Goal: Transaction & Acquisition: Purchase product/service

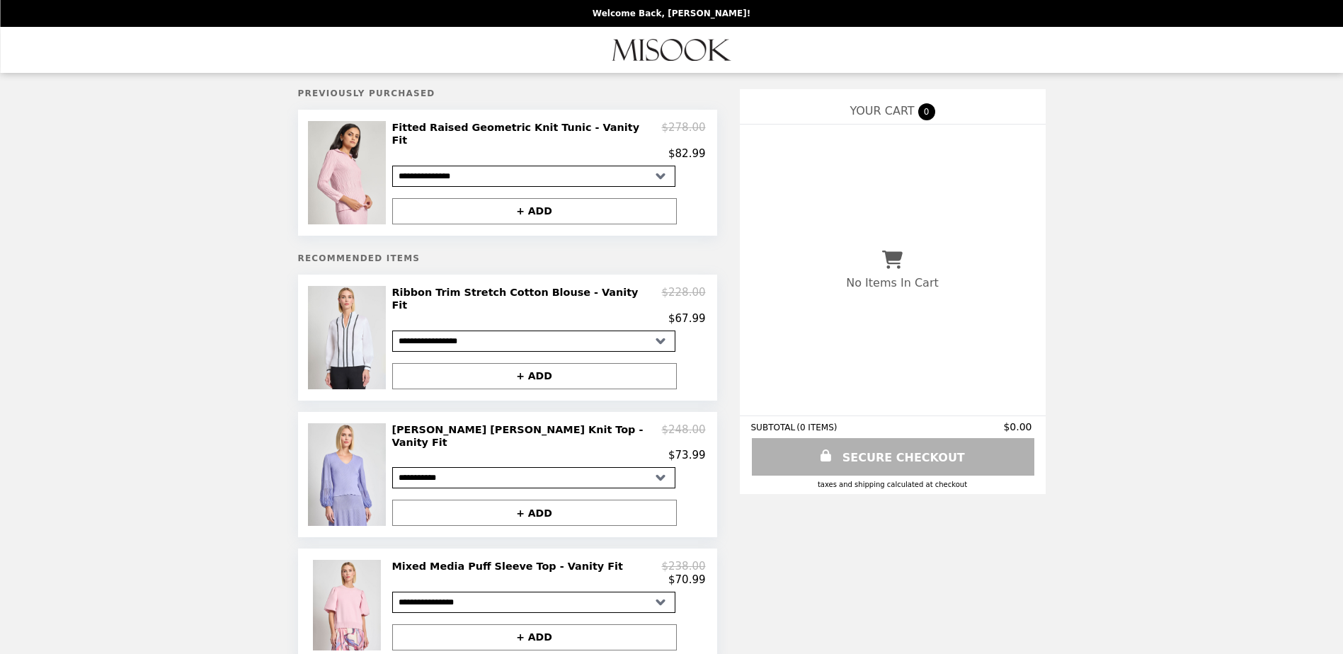
select select "**********"
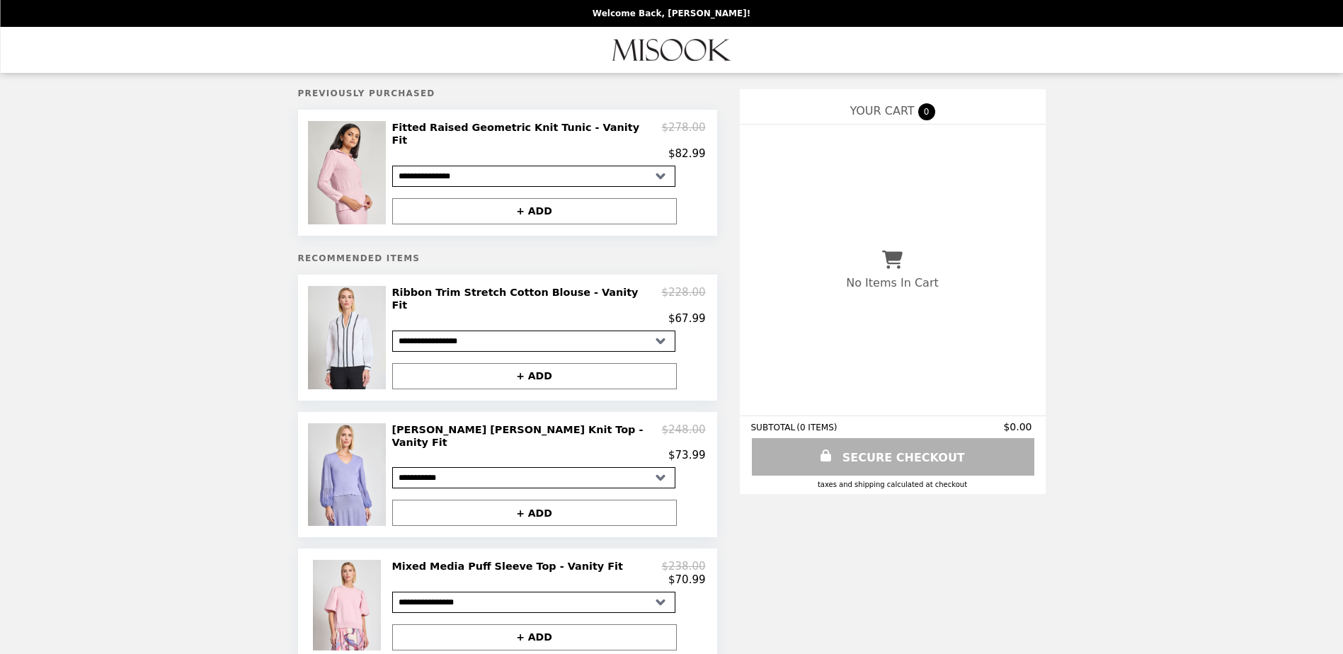
select select "**********"
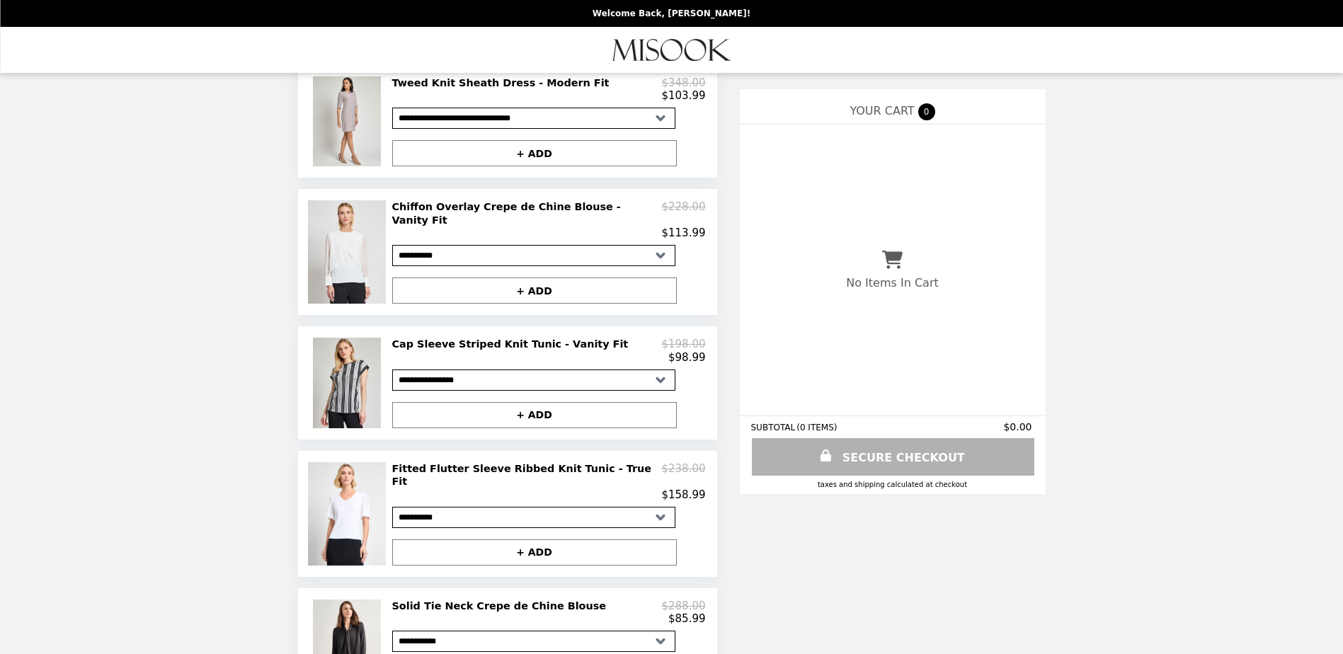
scroll to position [880, 0]
